Goal: Entertainment & Leisure: Consume media (video, audio)

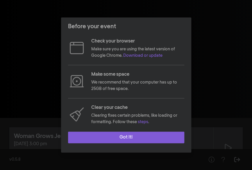
click at [118, 136] on button "Got it!" at bounding box center [126, 137] width 116 height 12
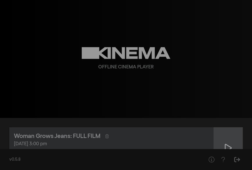
click at [225, 140] on div at bounding box center [227, 147] width 29 height 41
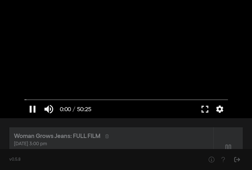
click at [33, 107] on button "pause" at bounding box center [32, 108] width 16 height 17
click at [208, 110] on button "fullscreen" at bounding box center [205, 108] width 16 height 17
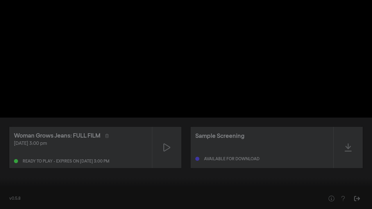
click at [10, 169] on button "play_arrow" at bounding box center [11, 200] width 16 height 17
click at [10, 169] on button "pause" at bounding box center [11, 200] width 16 height 17
drag, startPoint x: 4, startPoint y: 192, endPoint x: 1, endPoint y: 194, distance: 3.9
type input "0"
click at [3, 169] on input "Seek" at bounding box center [186, 190] width 366 height 3
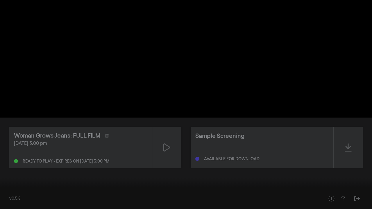
type input "0.552631578947369"
click at [43, 169] on input "volume" at bounding box center [42, 200] width 15 height 3
click at [11, 169] on button "play_arrow" at bounding box center [11, 200] width 16 height 17
click at [11, 169] on button "pause" at bounding box center [11, 200] width 16 height 17
drag, startPoint x: 3, startPoint y: 189, endPoint x: 0, endPoint y: 191, distance: 3.9
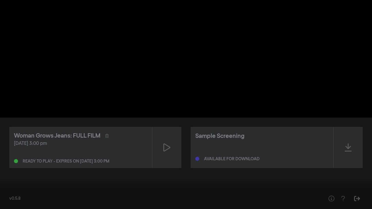
click at [3, 169] on input "Seek" at bounding box center [186, 190] width 366 height 3
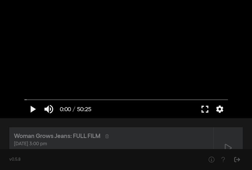
click at [205, 108] on button "fullscreen" at bounding box center [205, 108] width 16 height 17
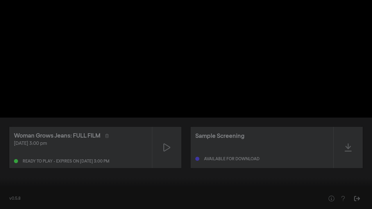
click at [12, 169] on button "play_arrow" at bounding box center [11, 200] width 16 height 17
type input "29.709312"
